Goal: Information Seeking & Learning: Learn about a topic

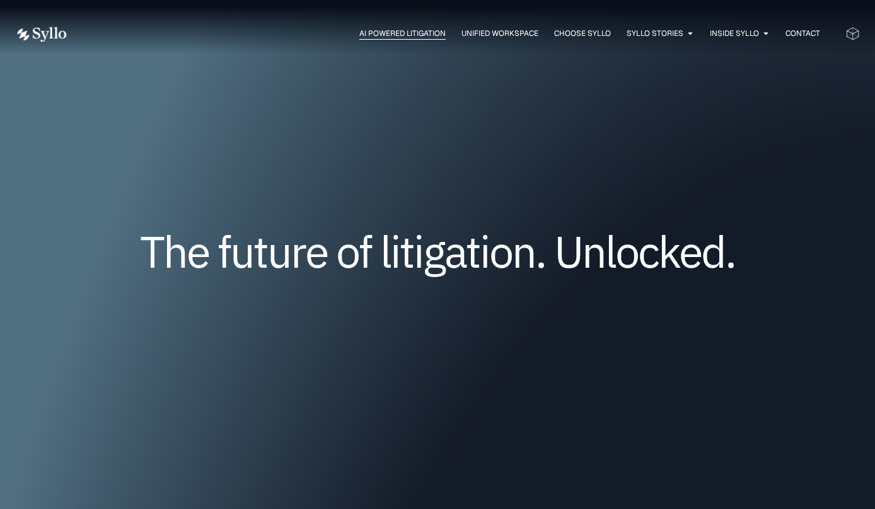
click at [402, 33] on span "AI Powered Litigation" at bounding box center [402, 33] width 86 height 11
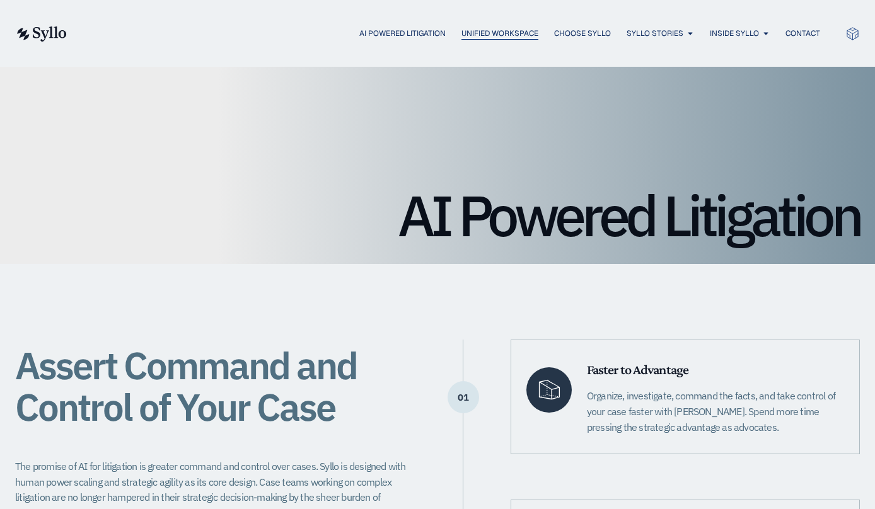
click at [480, 34] on span "Unified Workspace" at bounding box center [499, 33] width 77 height 11
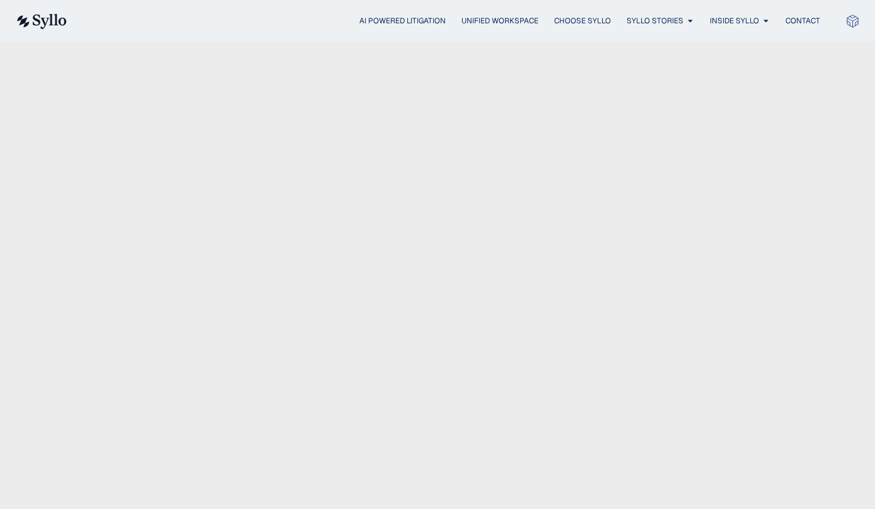
scroll to position [461, 0]
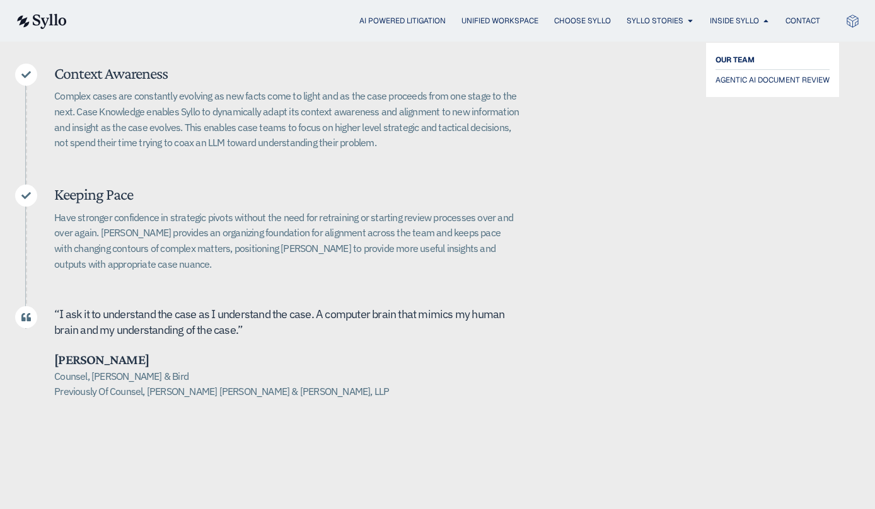
click at [746, 58] on span "OUR TEAM" at bounding box center [734, 59] width 39 height 15
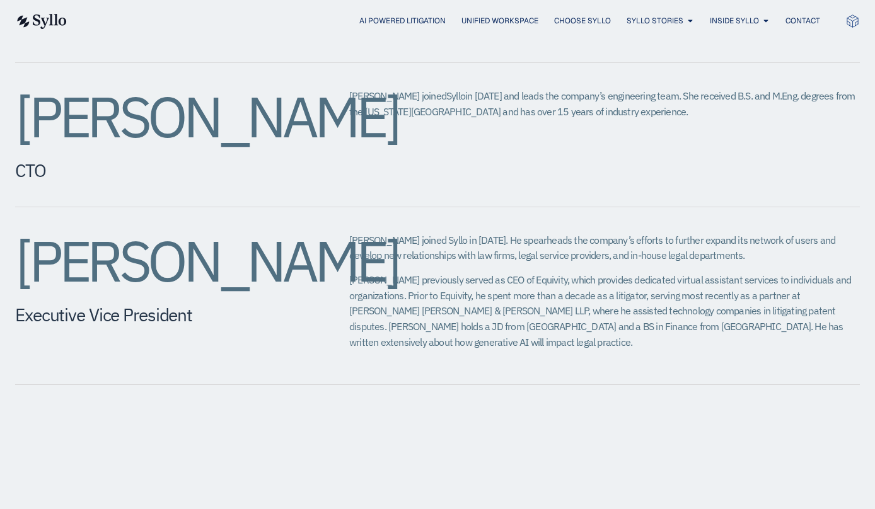
scroll to position [1068, 0]
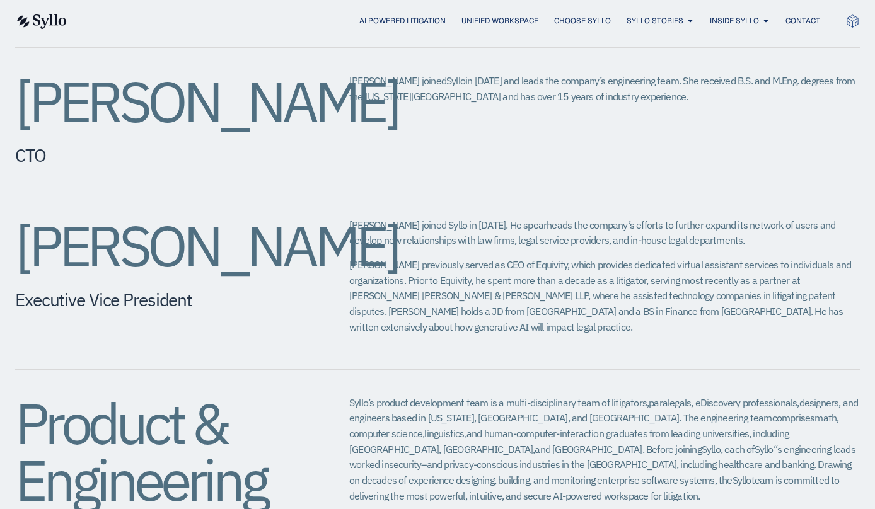
click at [149, 229] on h2 "Eric Wall" at bounding box center [157, 245] width 284 height 57
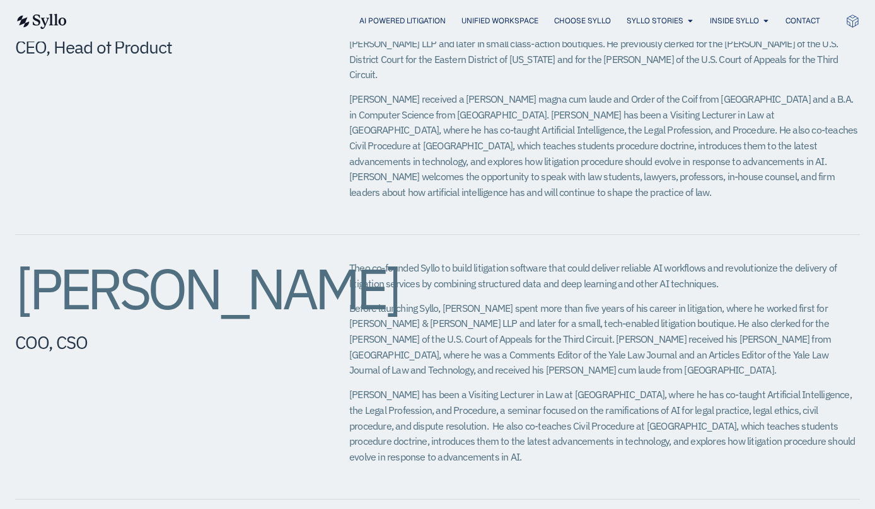
scroll to position [0, 0]
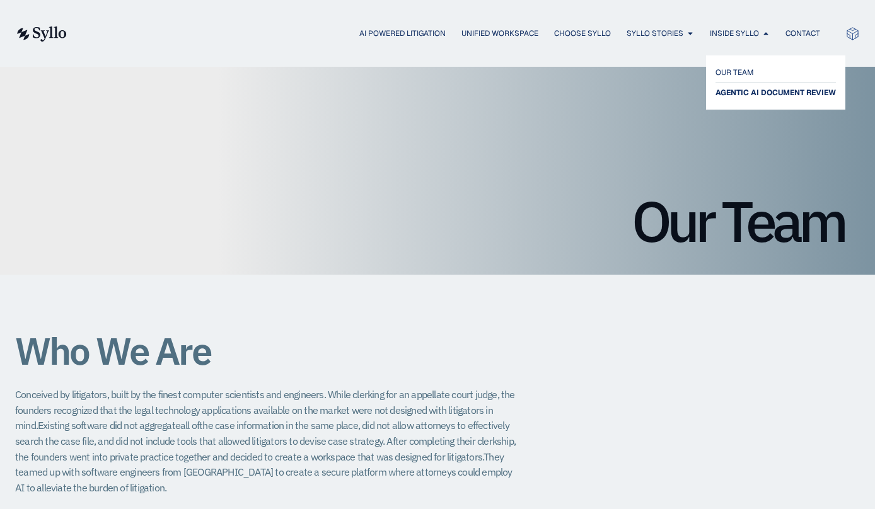
click at [758, 88] on span "AGENTIC AI DOCUMENT REVIEW" at bounding box center [775, 92] width 120 height 15
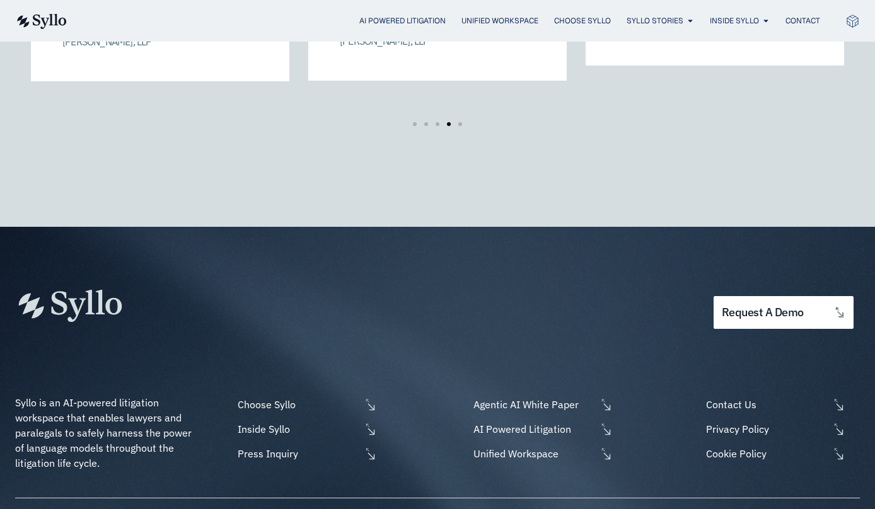
scroll to position [2299, 0]
